Goal: Information Seeking & Learning: Compare options

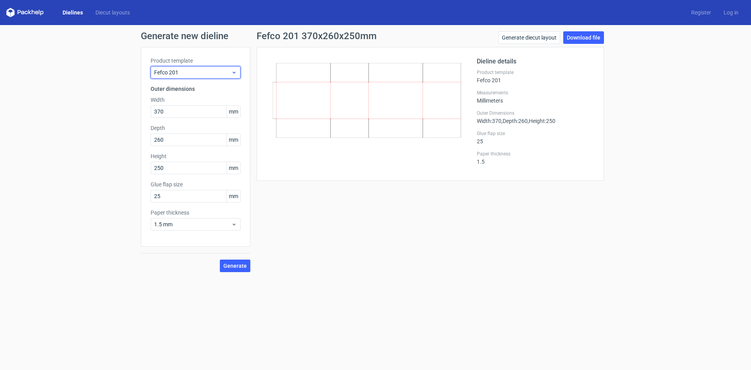
click at [196, 67] on div "Fefco 201" at bounding box center [196, 72] width 90 height 13
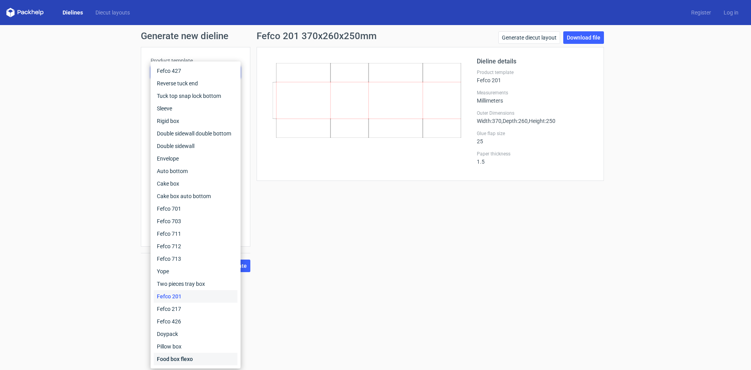
click at [163, 357] on div "Food box flexo" at bounding box center [196, 358] width 84 height 13
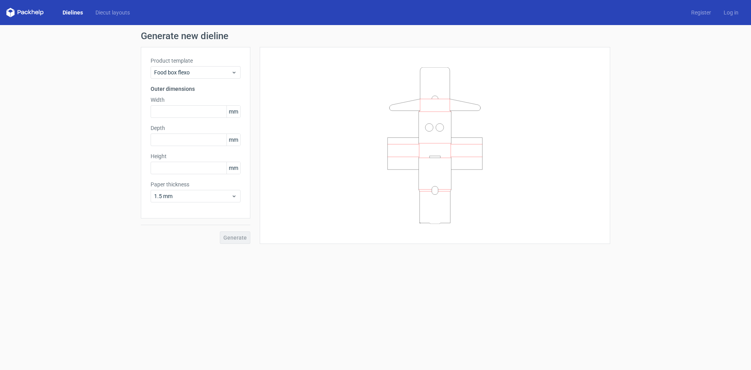
click at [193, 65] on div "Product template Food box flexo" at bounding box center [196, 68] width 90 height 22
click at [194, 70] on span "Food box flexo" at bounding box center [192, 72] width 77 height 8
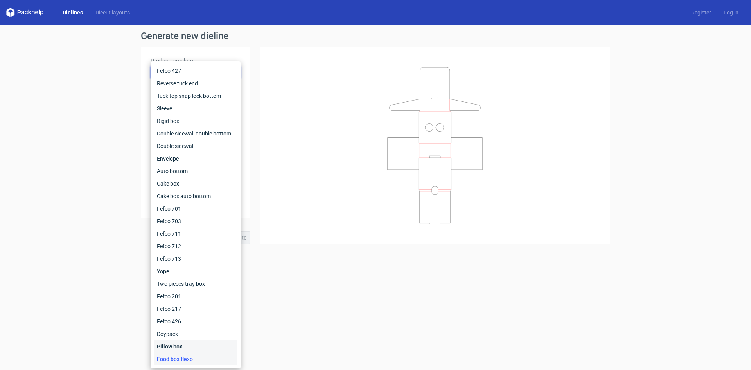
click at [180, 345] on div "Pillow box" at bounding box center [196, 346] width 84 height 13
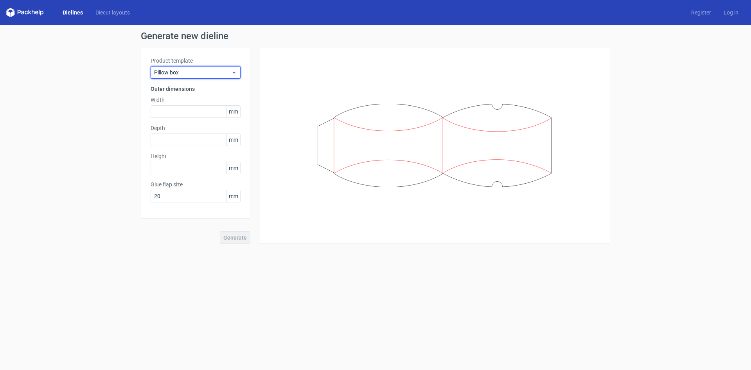
click at [217, 71] on span "Pillow box" at bounding box center [192, 72] width 77 height 8
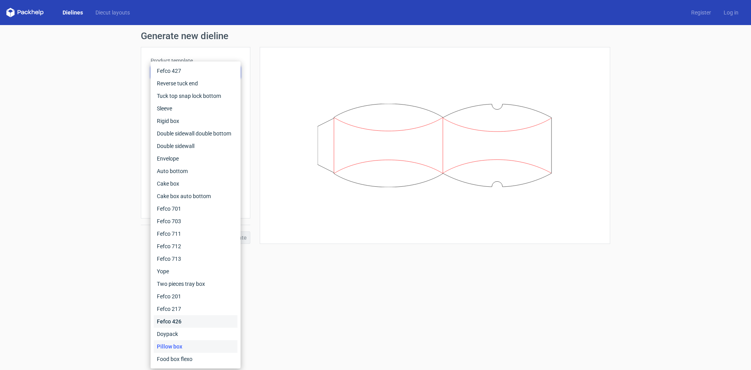
click at [170, 327] on div "Fefco 426" at bounding box center [196, 321] width 84 height 13
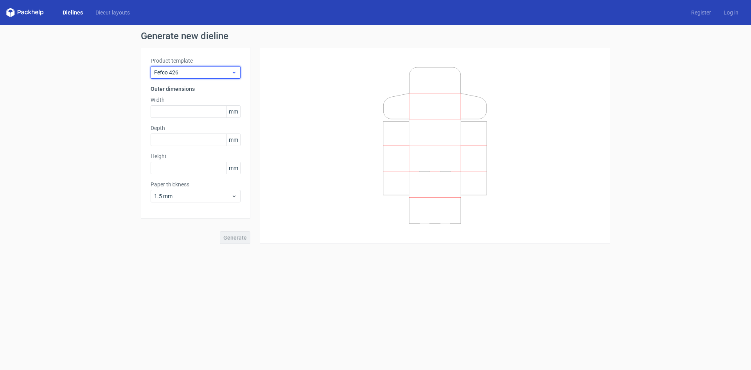
click at [208, 74] on span "Fefco 426" at bounding box center [192, 72] width 77 height 8
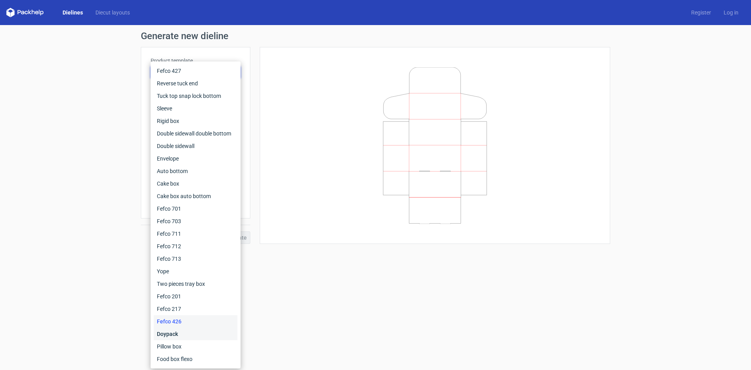
click at [174, 333] on div "Doypack" at bounding box center [196, 333] width 84 height 13
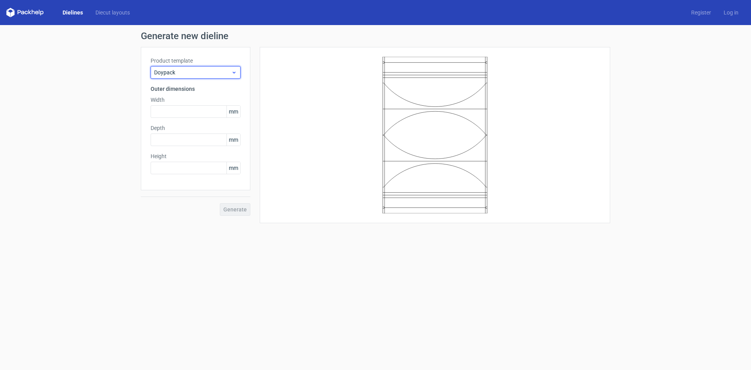
click at [217, 68] on div "Doypack" at bounding box center [196, 72] width 90 height 13
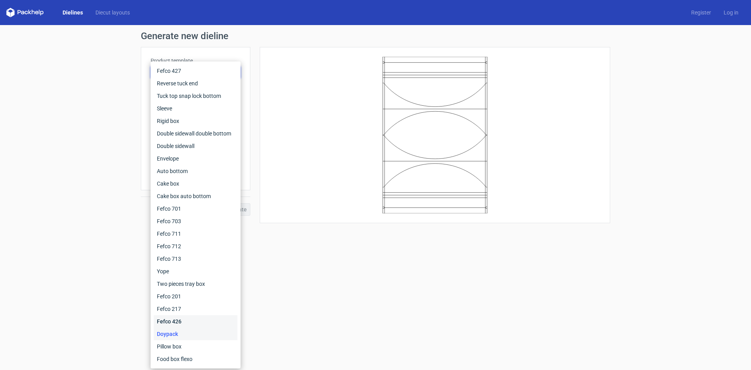
click at [183, 321] on div "Fefco 426" at bounding box center [196, 321] width 84 height 13
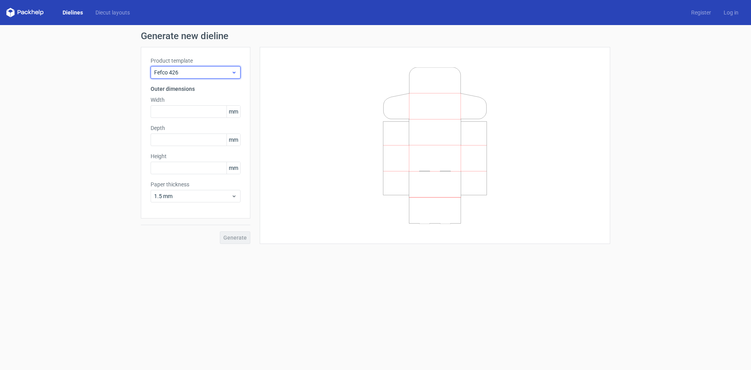
click at [221, 78] on div "Fefco 426" at bounding box center [196, 72] width 90 height 13
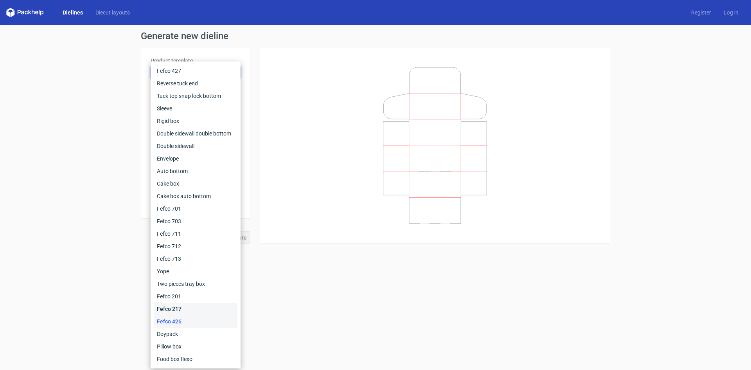
click at [189, 309] on div "Fefco 217" at bounding box center [196, 308] width 84 height 13
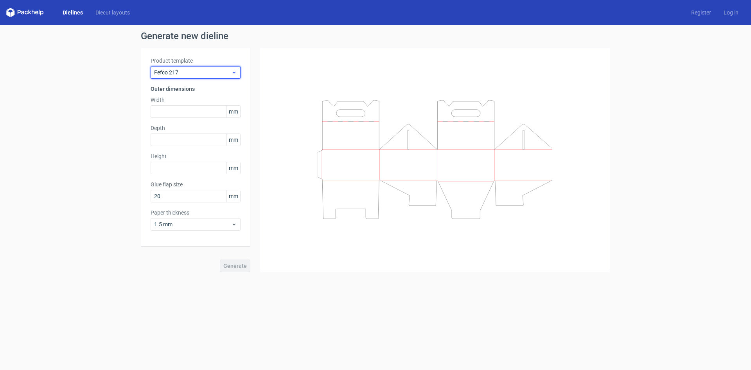
click at [189, 74] on span "Fefco 217" at bounding box center [192, 72] width 77 height 8
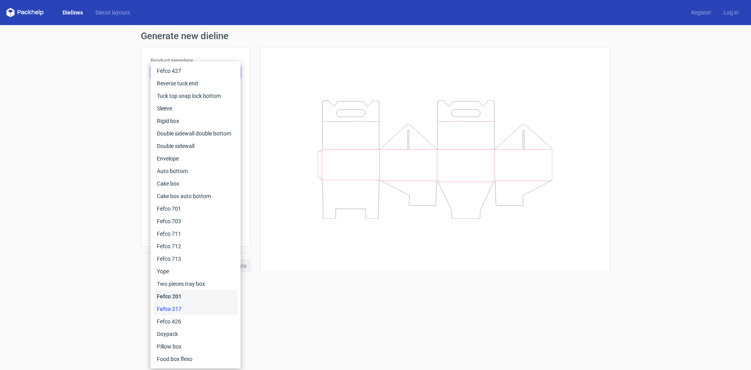
click at [199, 292] on div "Fefco 201" at bounding box center [196, 296] width 84 height 13
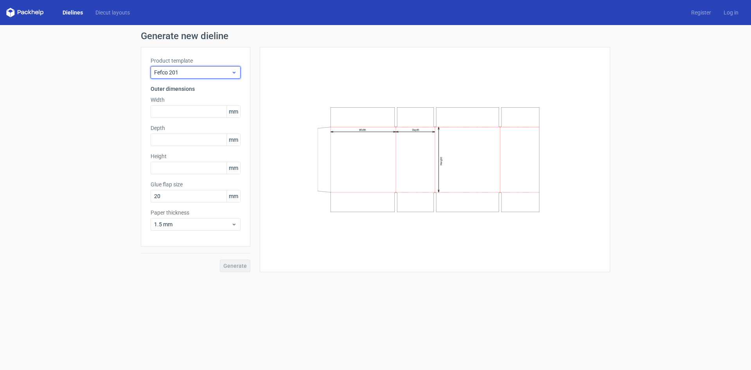
click at [206, 68] on div "Fefco 201" at bounding box center [196, 72] width 90 height 13
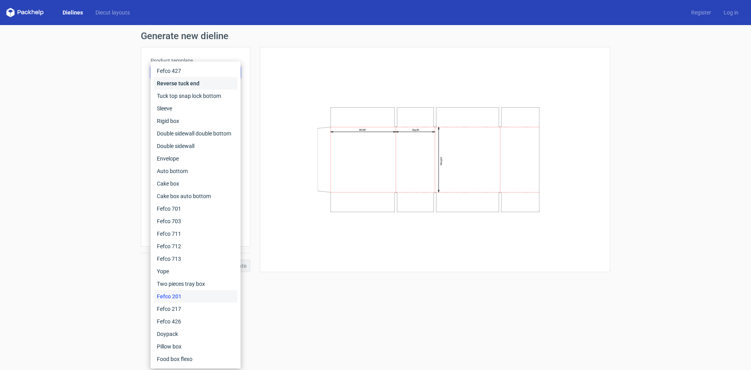
click at [190, 84] on div "Reverse tuck end" at bounding box center [196, 83] width 84 height 13
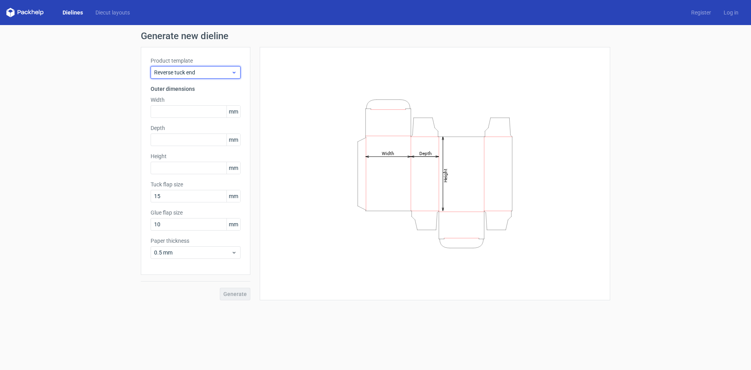
click at [199, 69] on span "Reverse tuck end" at bounding box center [192, 72] width 77 height 8
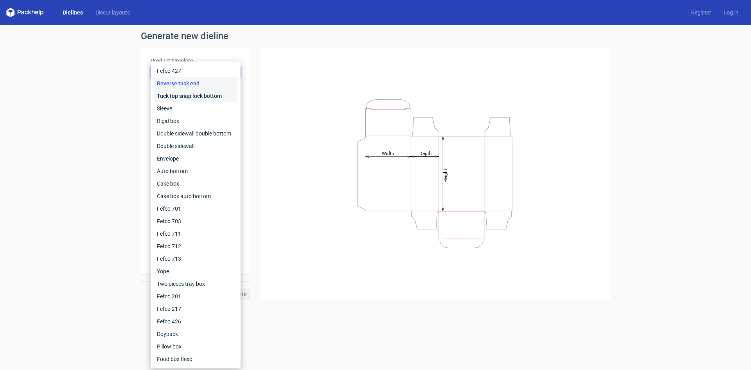
click at [194, 99] on div "Tuck top snap lock bottom" at bounding box center [196, 96] width 84 height 13
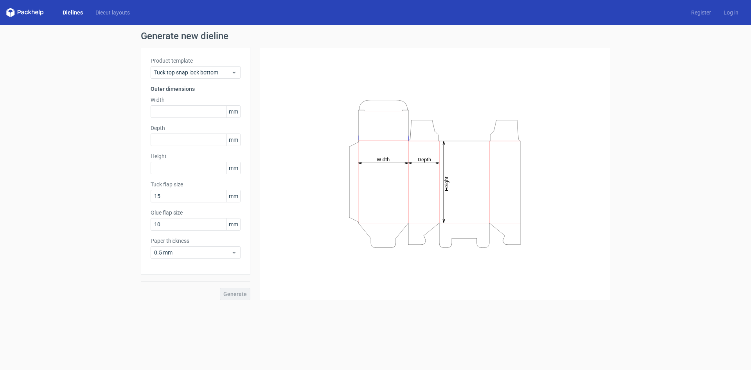
click at [89, 117] on div "Generate new dieline Product template Tuck top snap lock bottom Outer dimension…" at bounding box center [375, 165] width 751 height 281
